Goal: Information Seeking & Learning: Learn about a topic

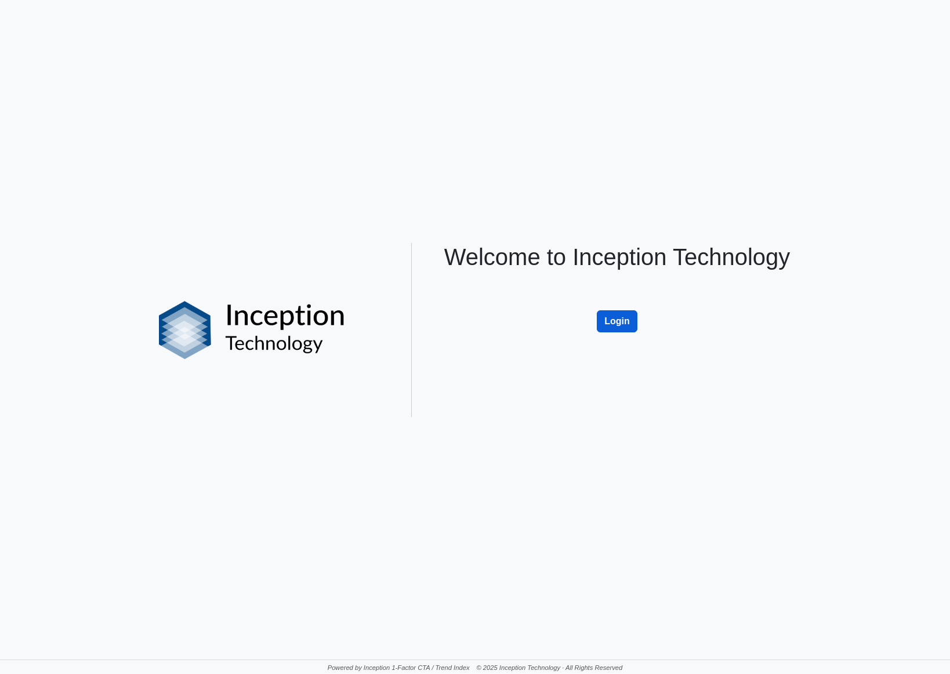
click at [612, 320] on button "Login" at bounding box center [617, 321] width 41 height 22
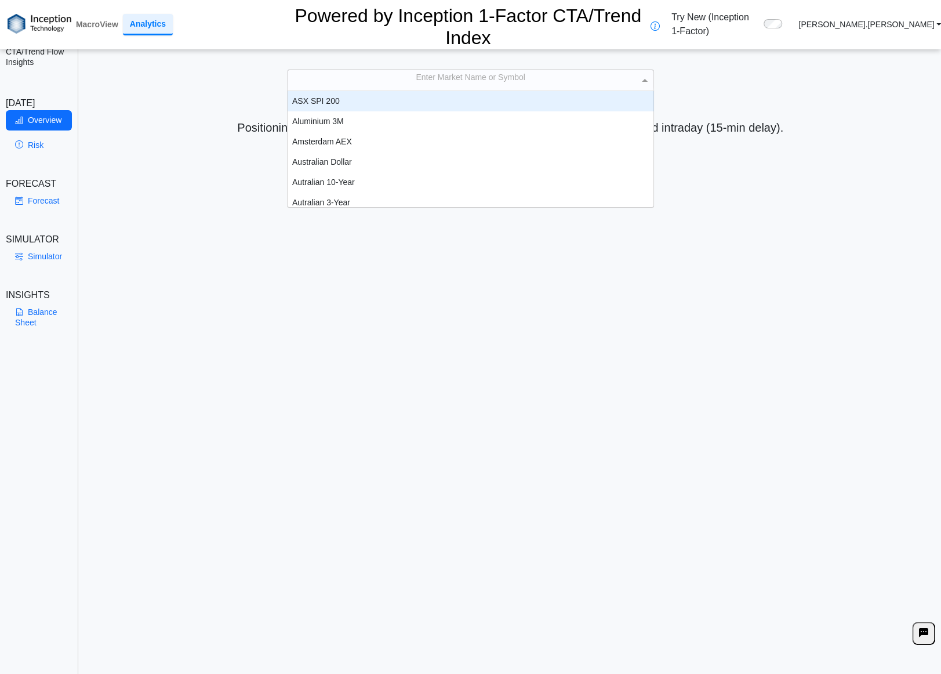
click at [404, 70] on div "Enter Market Name or Symbol" at bounding box center [471, 80] width 366 height 20
type input "***"
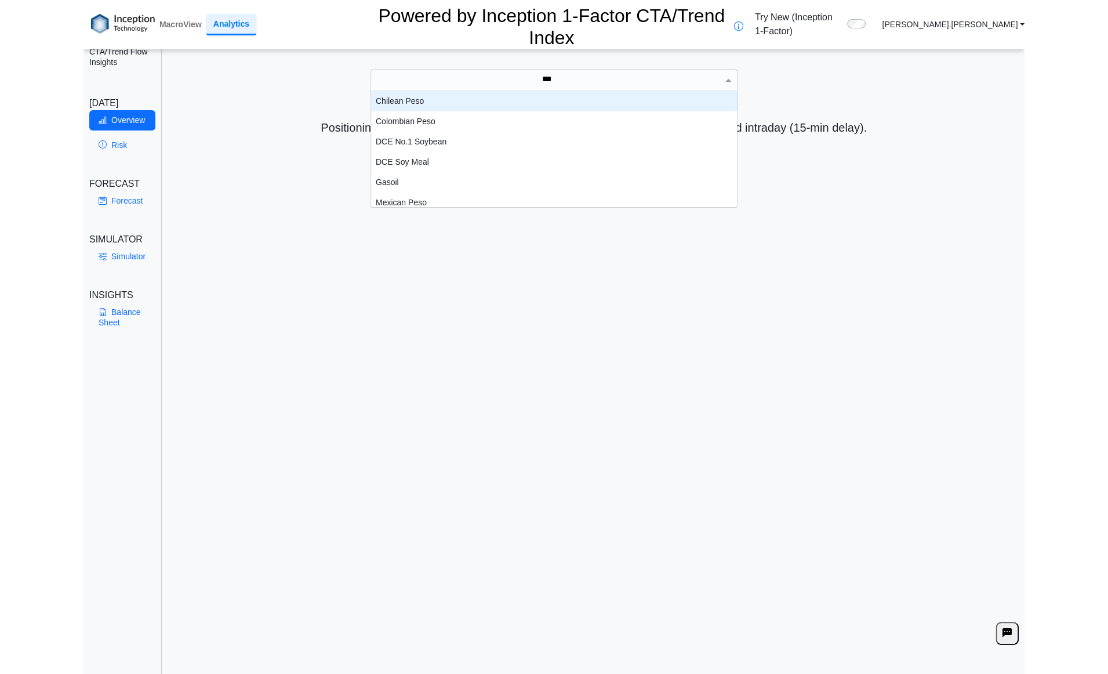
scroll to position [9, 9]
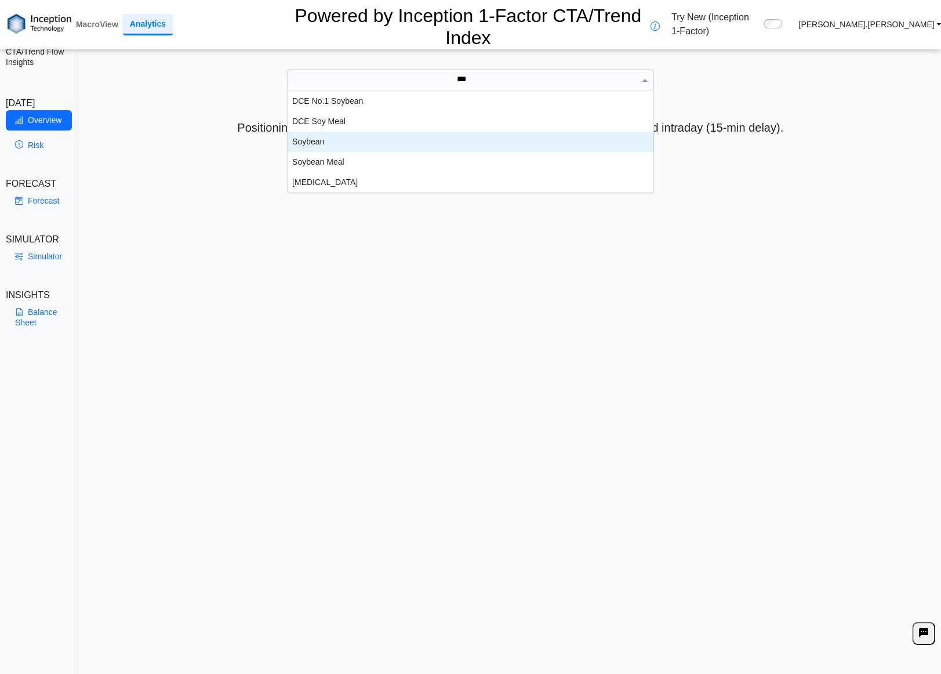
click at [323, 132] on div "Soybean" at bounding box center [471, 142] width 367 height 20
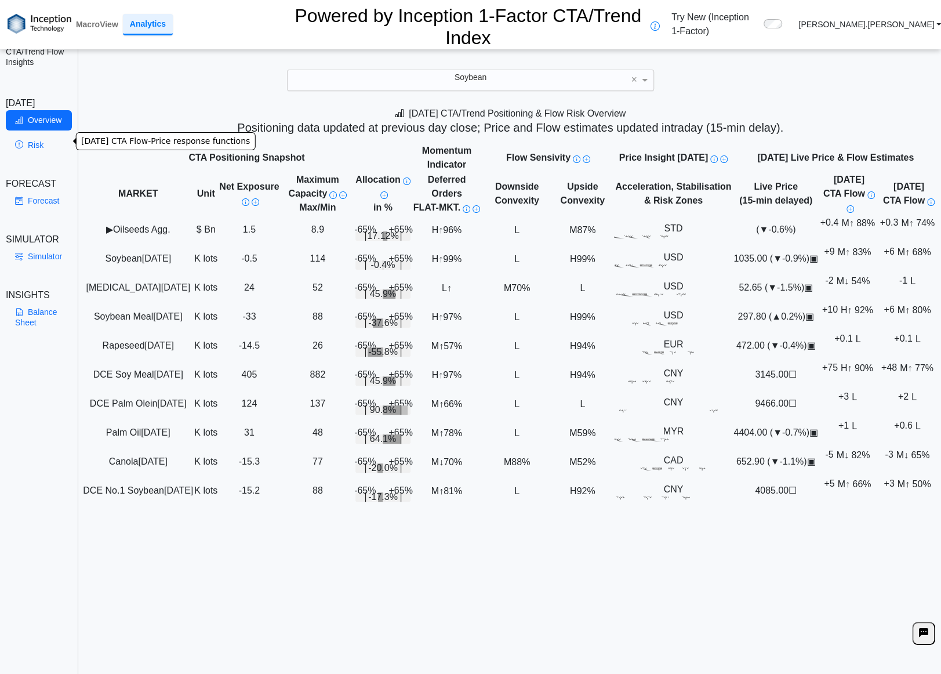
click at [38, 142] on link "Risk" at bounding box center [39, 145] width 66 height 20
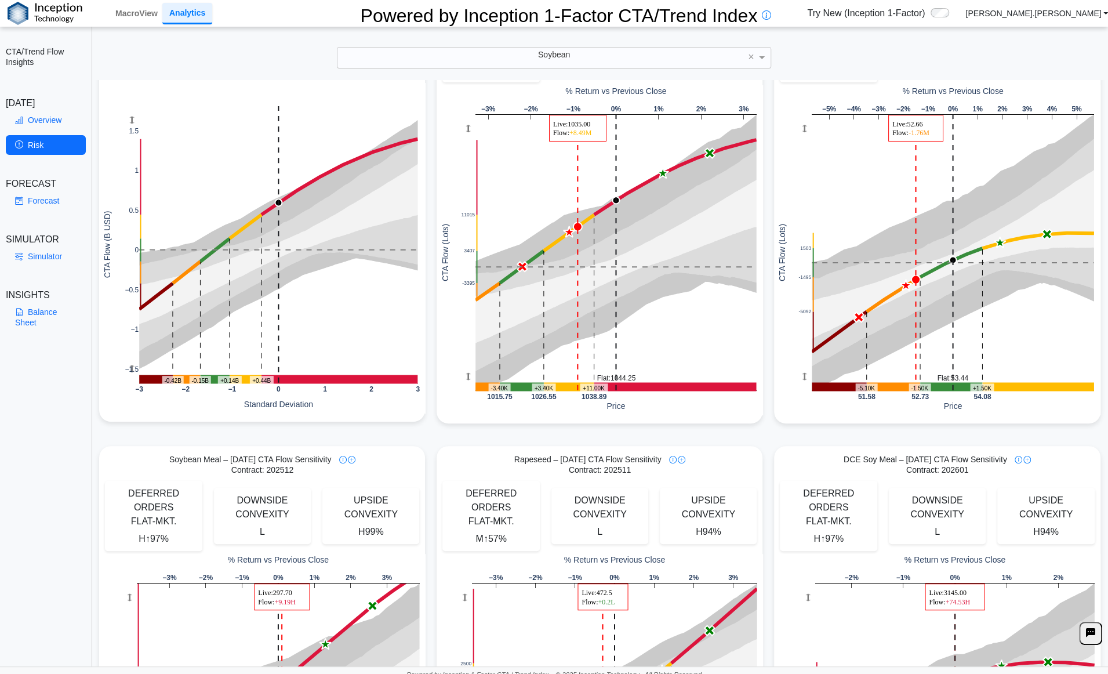
scroll to position [0, 0]
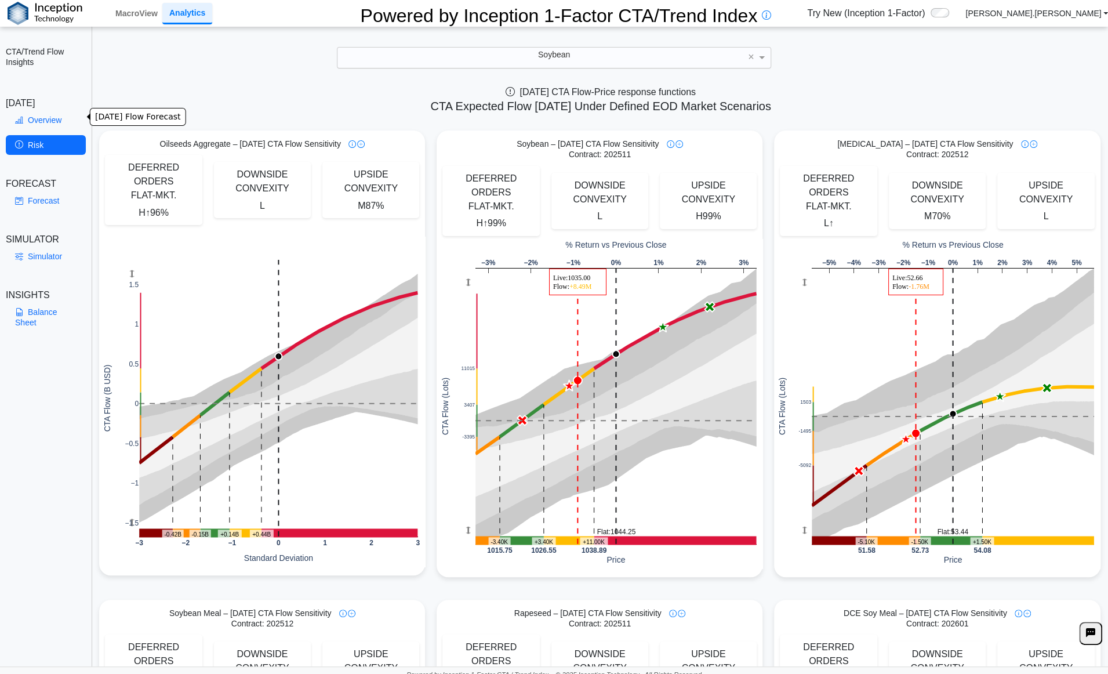
click at [50, 115] on link "Overview" at bounding box center [46, 120] width 80 height 20
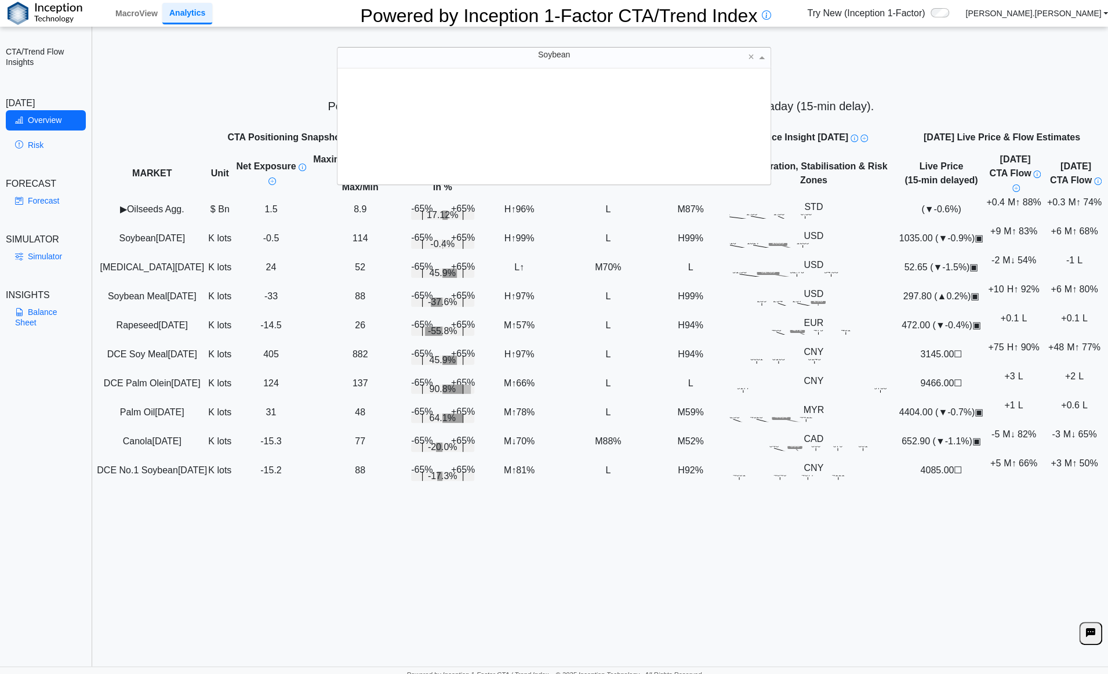
click at [608, 56] on div "Soybean" at bounding box center [554, 58] width 433 height 20
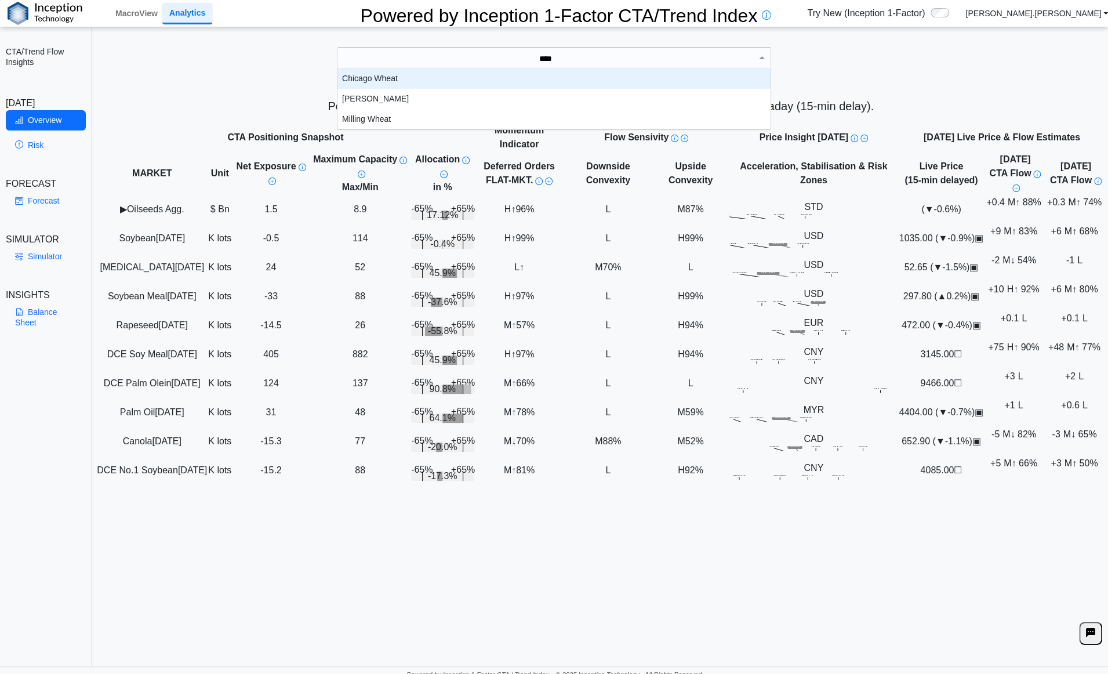
scroll to position [0, 2]
type input "*****"
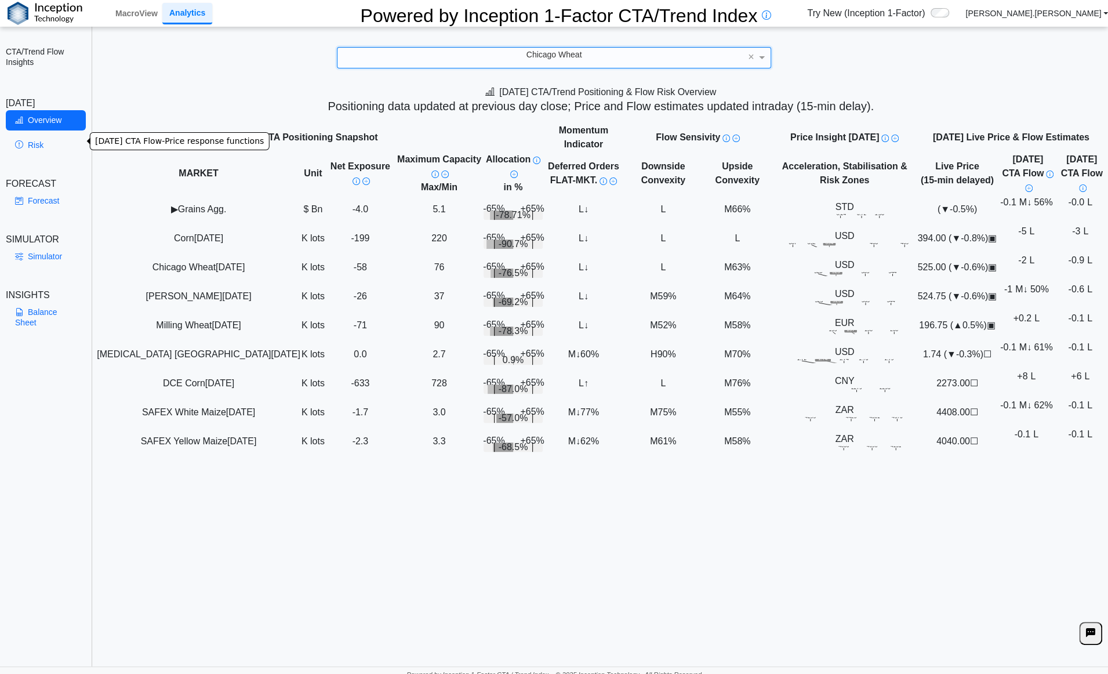
click at [29, 143] on link "Risk" at bounding box center [46, 145] width 80 height 20
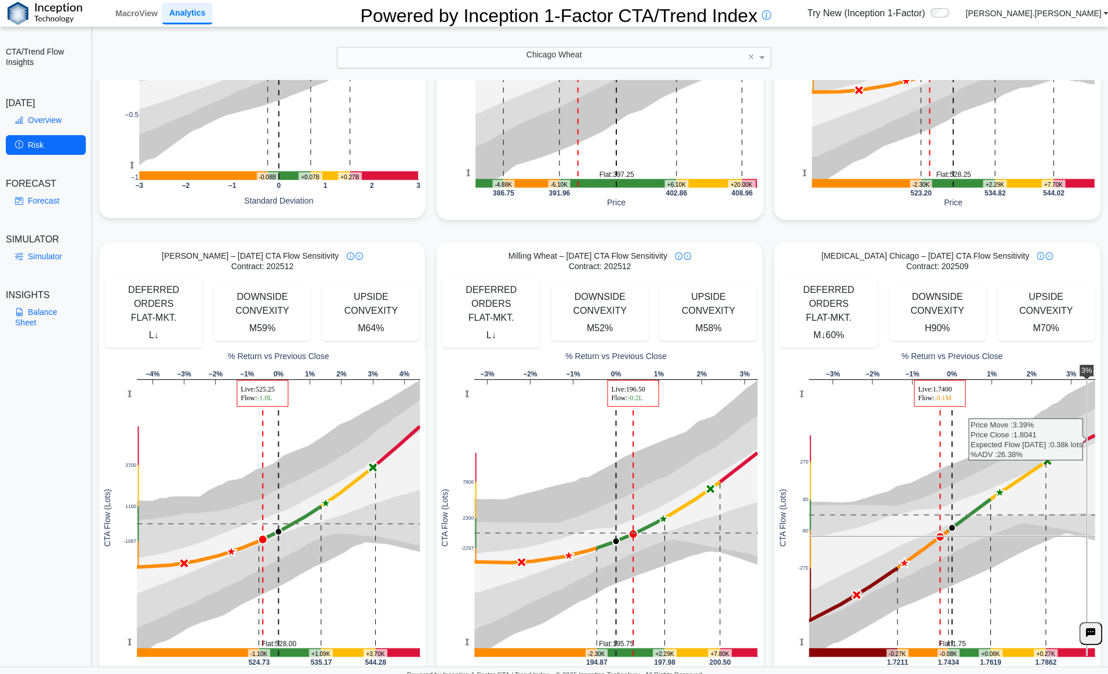
scroll to position [358, 0]
